Goal: Task Accomplishment & Management: Use online tool/utility

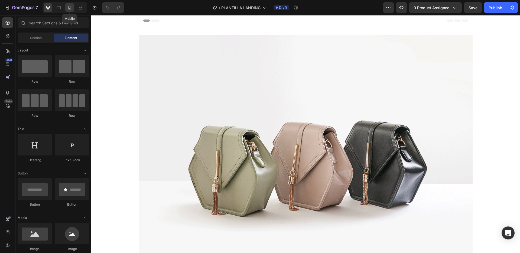
click at [70, 8] on icon at bounding box center [69, 7] width 5 height 5
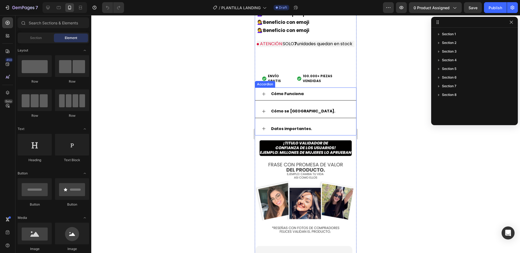
scroll to position [606, 0]
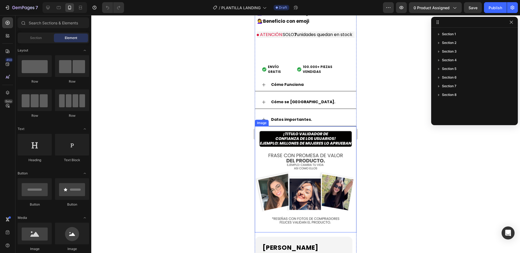
click at [316, 132] on img at bounding box center [306, 179] width 102 height 106
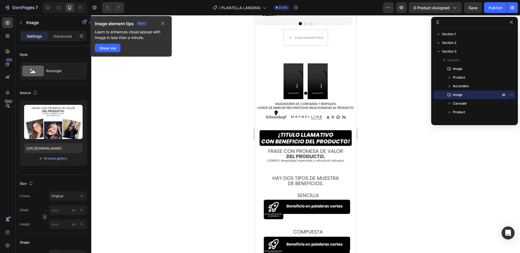
scroll to position [853, 0]
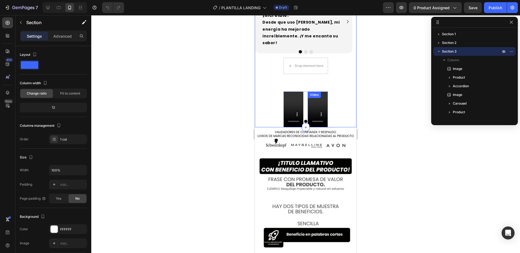
click at [319, 92] on video at bounding box center [318, 110] width 20 height 36
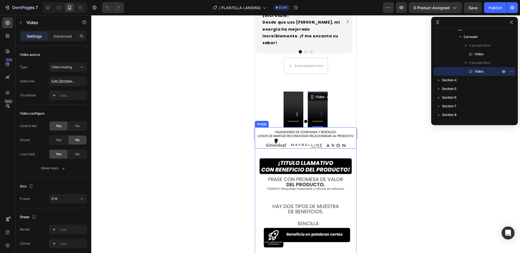
click at [351, 127] on img at bounding box center [306, 137] width 102 height 21
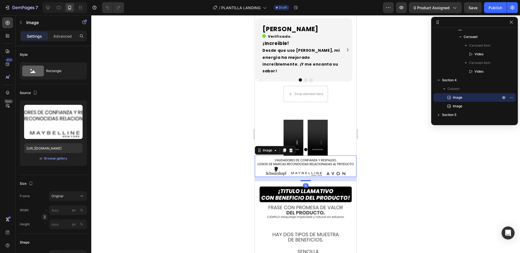
scroll to position [796, 0]
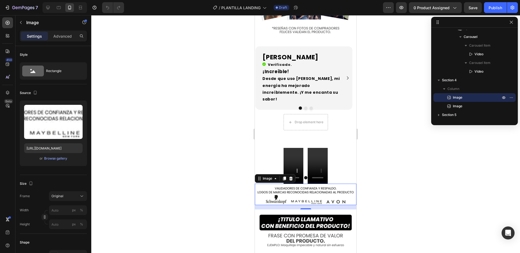
click at [377, 110] on div at bounding box center [305, 134] width 429 height 238
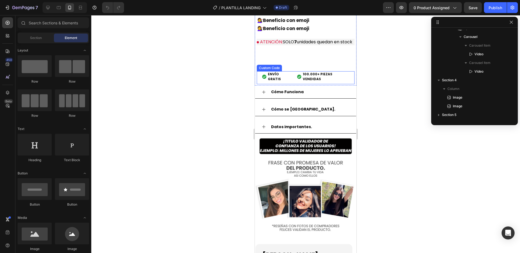
scroll to position [553, 0]
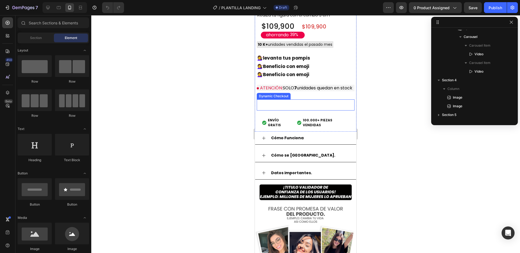
click at [322, 102] on button "Buy it now" at bounding box center [306, 104] width 98 height 11
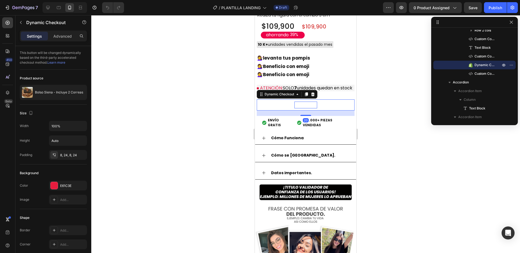
click at [306, 103] on div "Buy it now" at bounding box center [305, 105] width 23 height 7
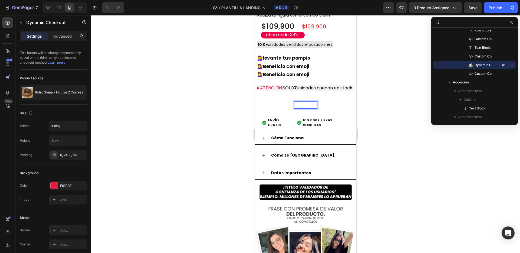
click at [322, 102] on button "Buy it now" at bounding box center [306, 104] width 98 height 11
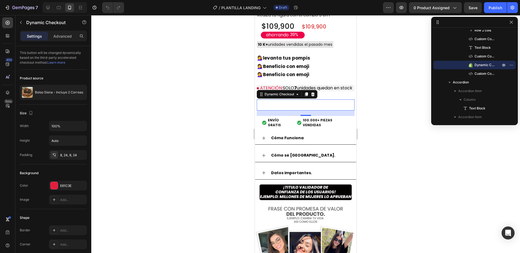
click at [321, 101] on button "Buy it now" at bounding box center [306, 104] width 98 height 11
click at [301, 102] on p "Buy it now" at bounding box center [305, 105] width 23 height 7
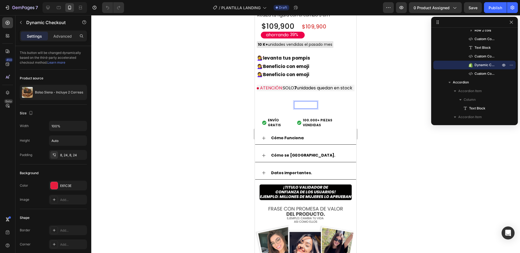
click at [304, 105] on p "Buy it now" at bounding box center [305, 105] width 23 height 7
click at [396, 107] on div at bounding box center [305, 134] width 429 height 238
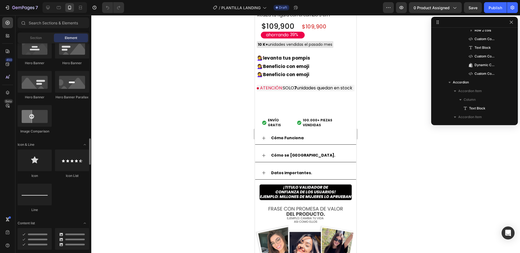
scroll to position [310, 0]
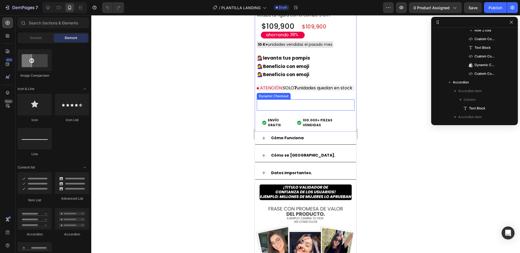
click at [284, 94] on div "Dynamic Checkout" at bounding box center [274, 96] width 32 height 5
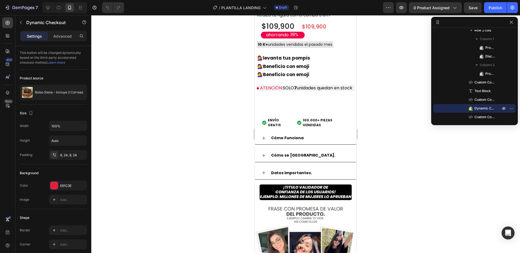
click at [282, 107] on button "Buy it now" at bounding box center [306, 104] width 98 height 11
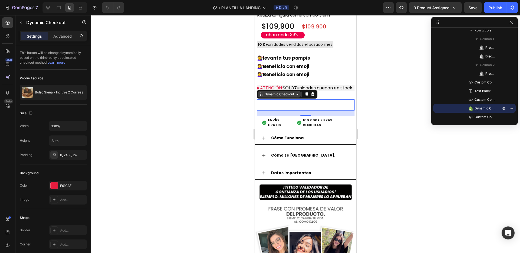
click at [291, 92] on div "Dynamic Checkout" at bounding box center [279, 94] width 32 height 5
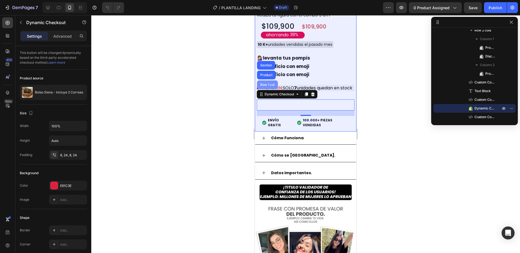
click at [267, 81] on div "Row 1 col" at bounding box center [267, 84] width 21 height 9
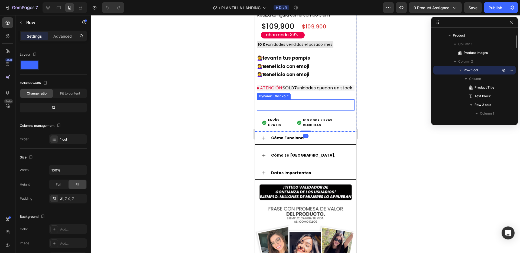
click at [272, 105] on button "Buy it now" at bounding box center [306, 104] width 98 height 11
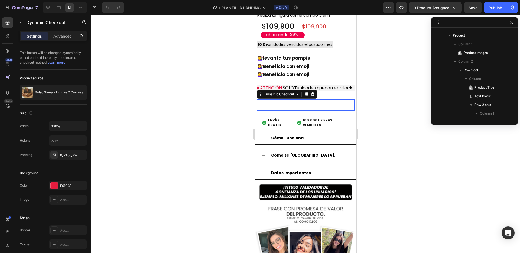
scroll to position [155, 0]
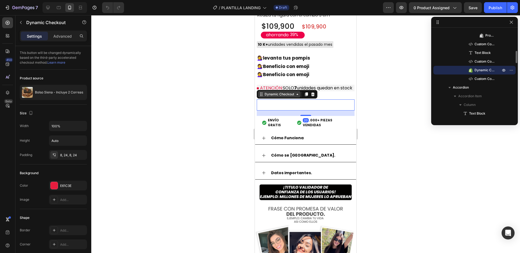
click at [272, 93] on div "Dynamic Checkout" at bounding box center [279, 94] width 32 height 5
click at [445, 160] on div at bounding box center [305, 134] width 429 height 238
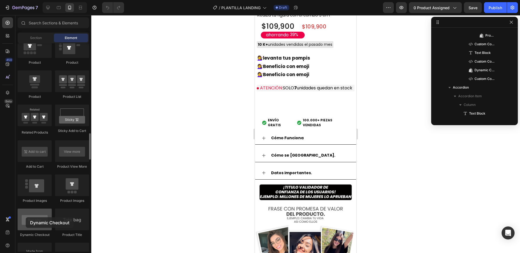
scroll to position [559, 0]
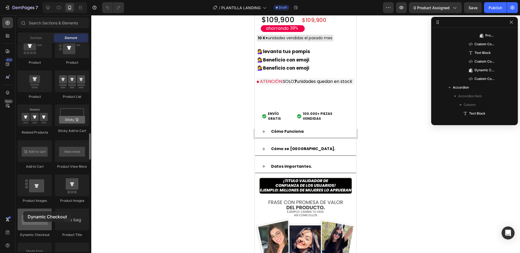
drag, startPoint x: 43, startPoint y: 214, endPoint x: 23, endPoint y: 211, distance: 19.7
click at [23, 211] on div at bounding box center [35, 219] width 34 height 22
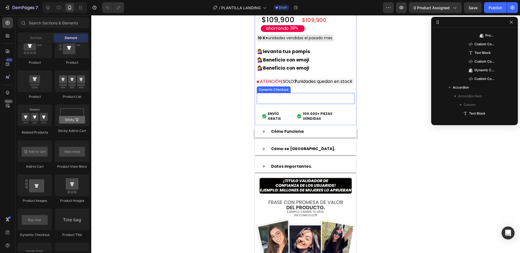
click at [282, 93] on button "Buy it now" at bounding box center [306, 98] width 98 height 11
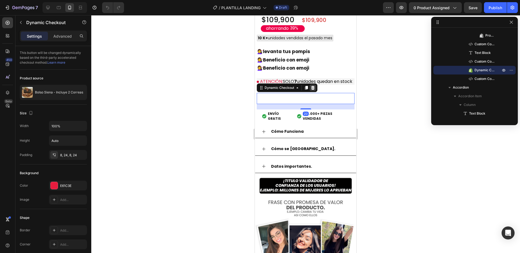
click at [314, 87] on icon at bounding box center [313, 88] width 4 height 4
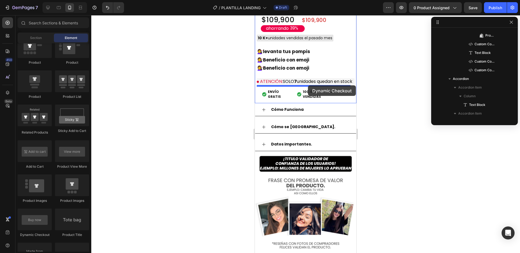
drag, startPoint x: 287, startPoint y: 235, endPoint x: 308, endPoint y: 85, distance: 151.2
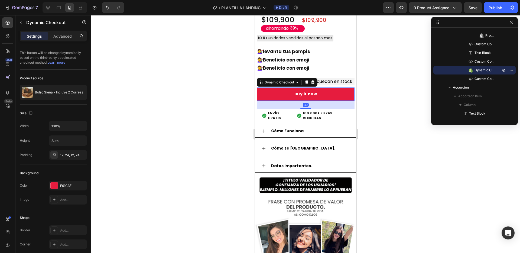
click at [379, 99] on div at bounding box center [305, 134] width 429 height 238
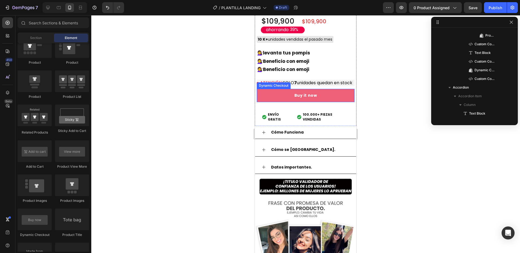
scroll to position [555, 0]
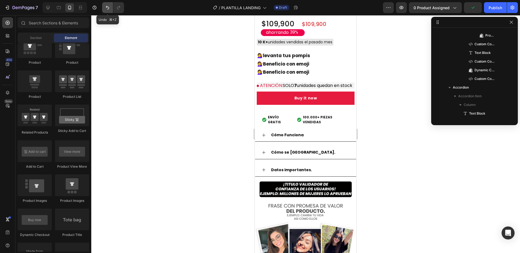
click at [105, 5] on icon "Undo/Redo" at bounding box center [107, 7] width 5 height 5
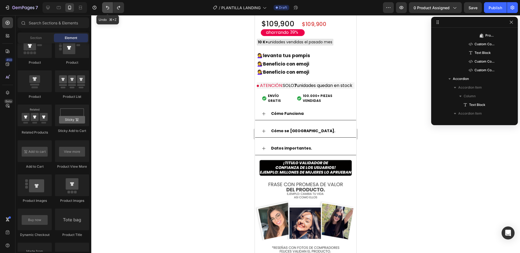
click at [105, 5] on icon "Undo/Redo" at bounding box center [107, 7] width 5 height 5
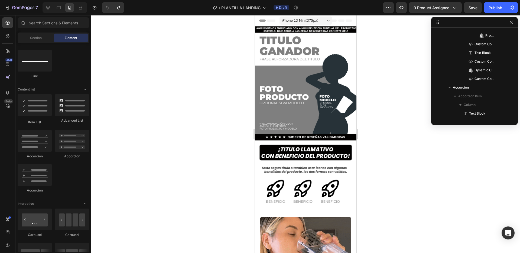
scroll to position [125, 0]
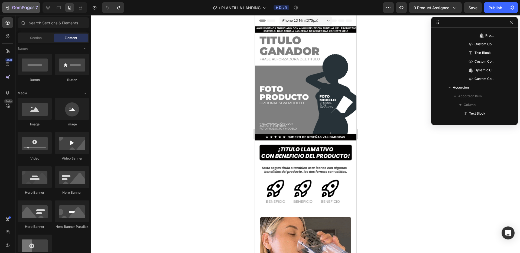
click at [8, 9] on icon "button" at bounding box center [8, 8] width 2 height 4
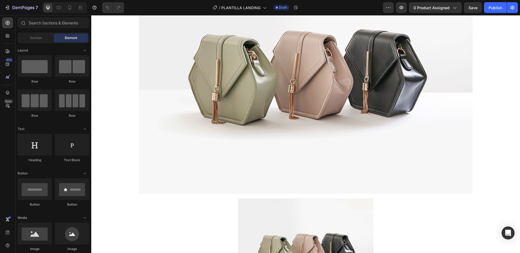
scroll to position [1261, 0]
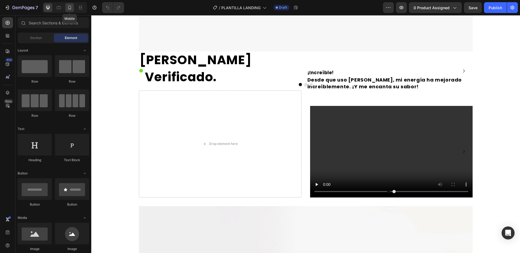
click at [69, 6] on icon at bounding box center [69, 7] width 5 height 5
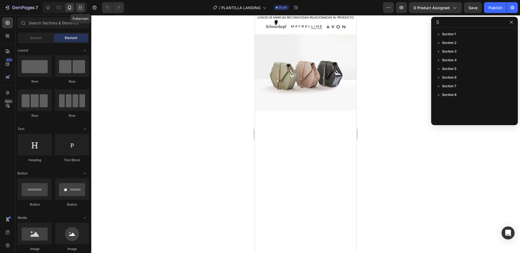
scroll to position [1125, 0]
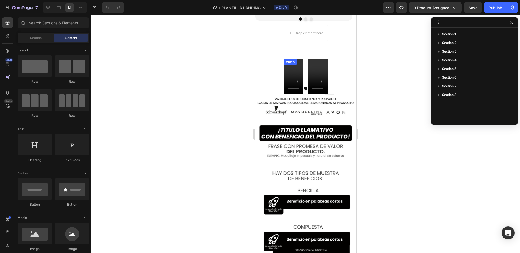
click at [294, 59] on div "Video" at bounding box center [293, 77] width 20 height 36
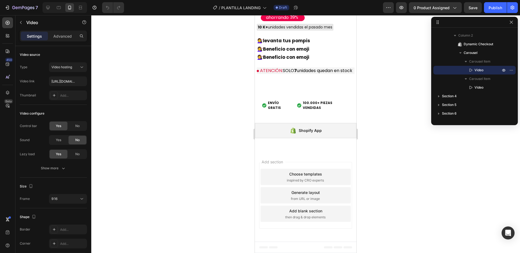
scroll to position [2030, 0]
